Goal: Check status: Check status

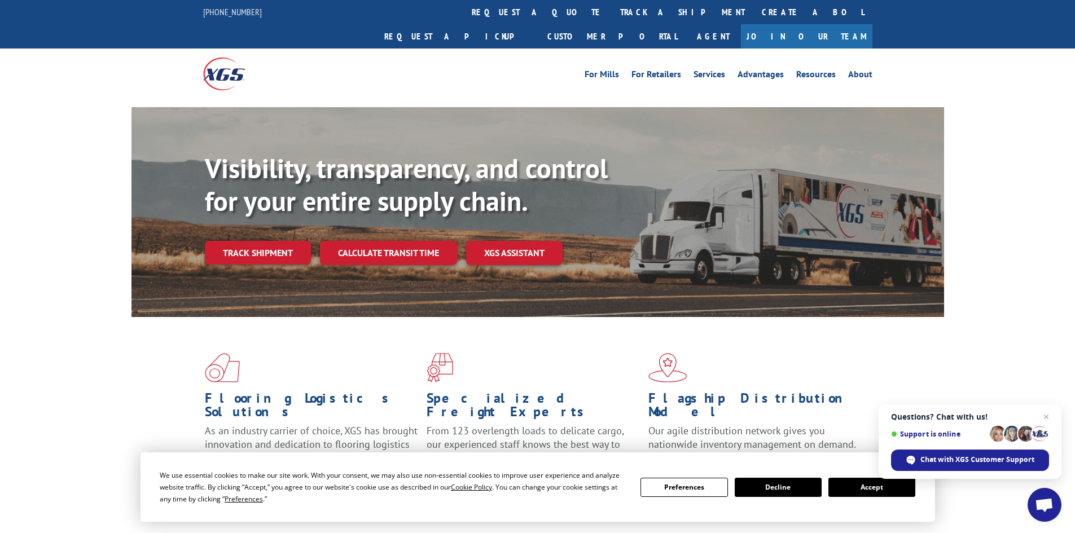
click at [876, 485] on button "Accept" at bounding box center [871, 487] width 87 height 19
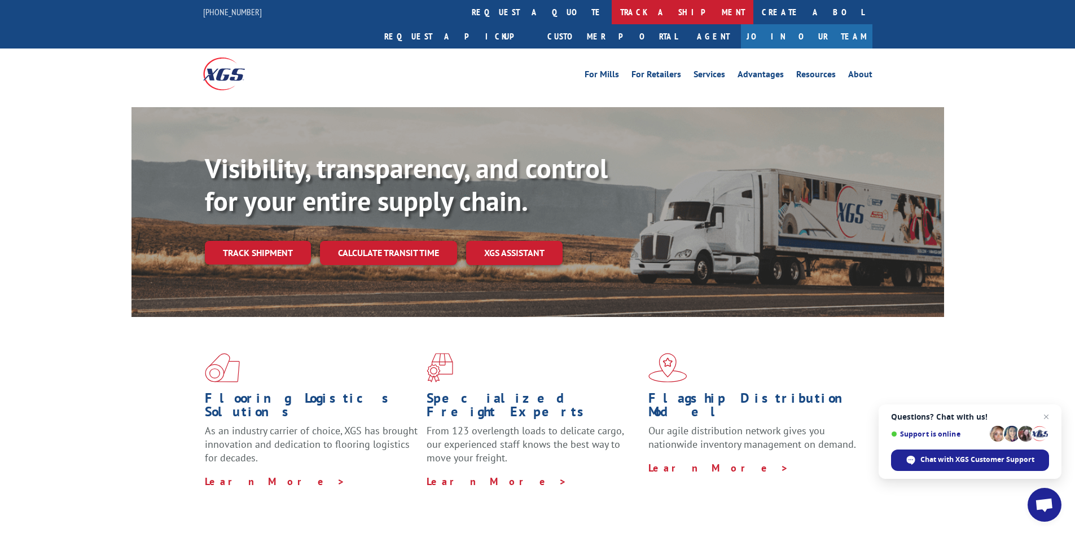
click at [612, 11] on link "track a shipment" at bounding box center [683, 12] width 142 height 24
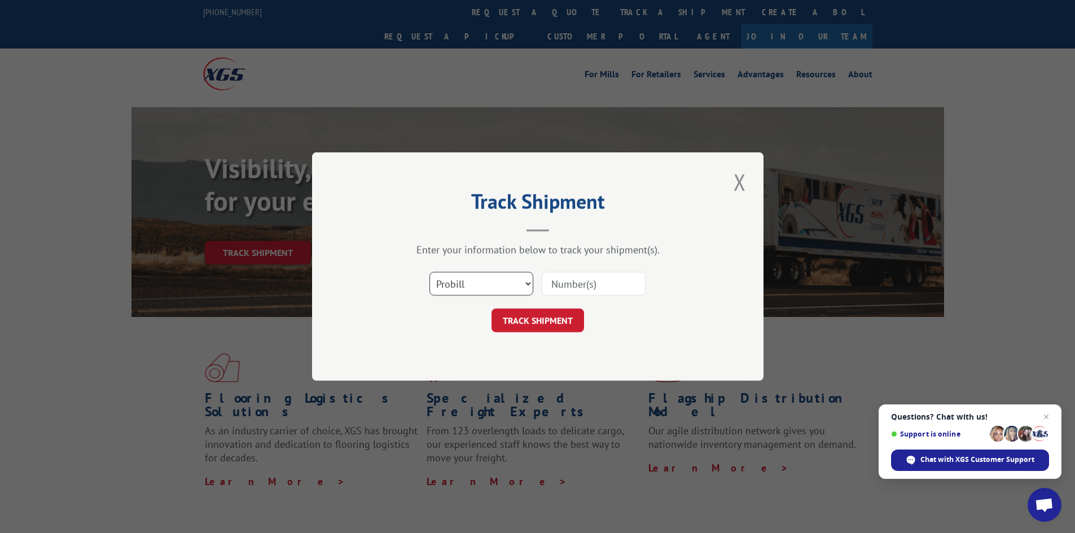
click at [517, 274] on select "Select category... Probill BOL PO" at bounding box center [481, 284] width 104 height 24
select select "bol"
click at [429, 272] on select "Select category... Probill BOL PO" at bounding box center [481, 284] width 104 height 24
click at [569, 283] on input at bounding box center [594, 284] width 104 height 24
paste input "4929510"
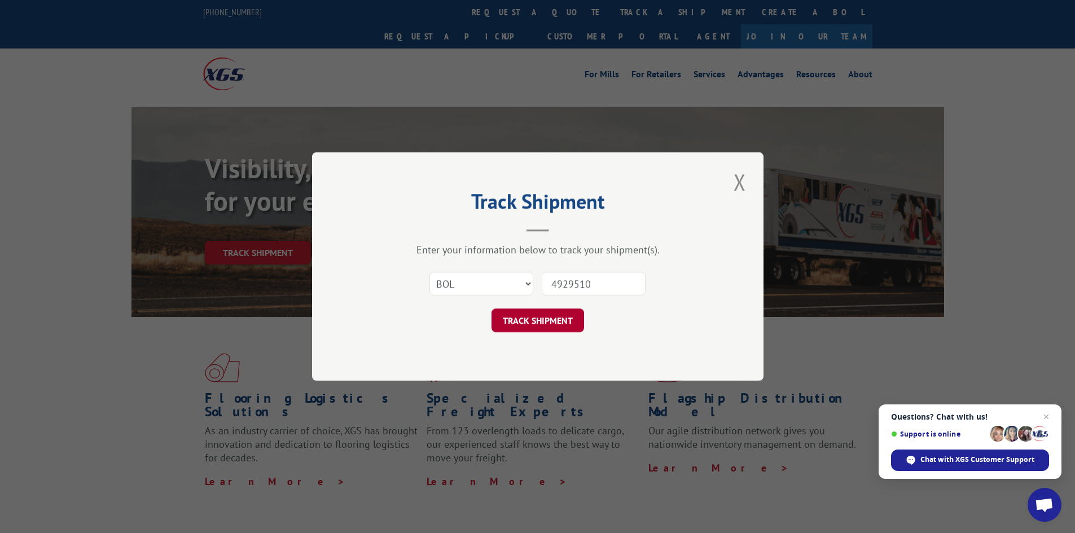
type input "4929510"
click at [528, 319] on button "TRACK SHIPMENT" at bounding box center [538, 321] width 93 height 24
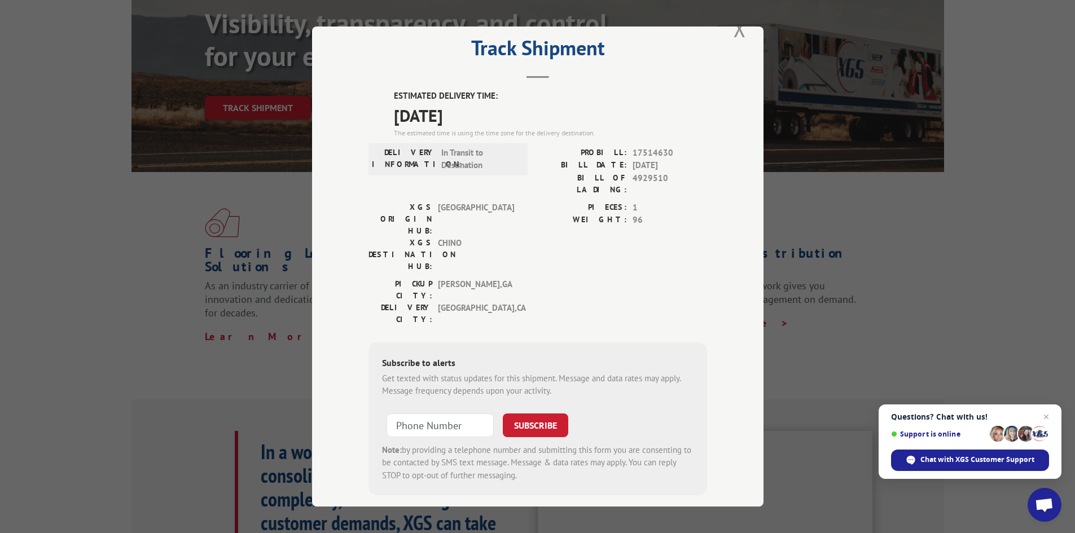
scroll to position [282, 0]
